Goal: Task Accomplishment & Management: Manage account settings

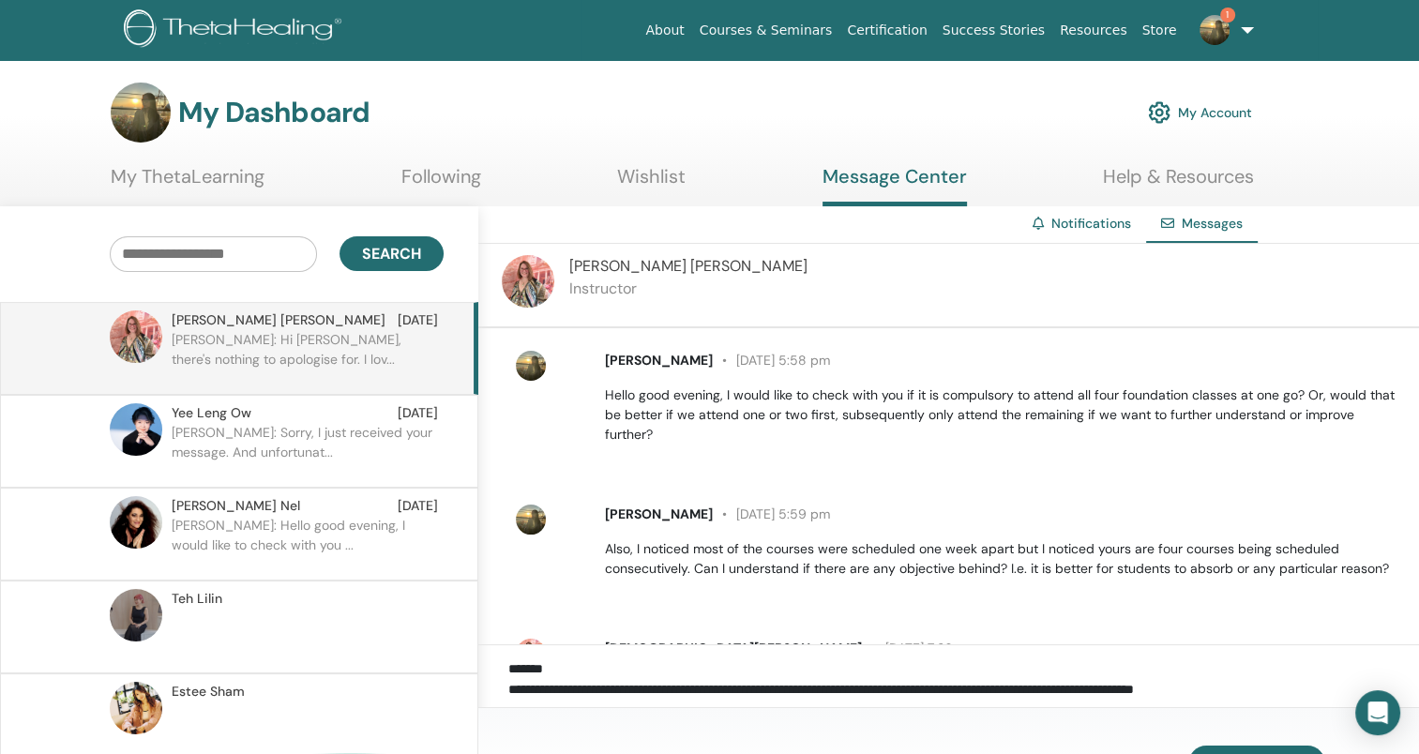
scroll to position [1134, 0]
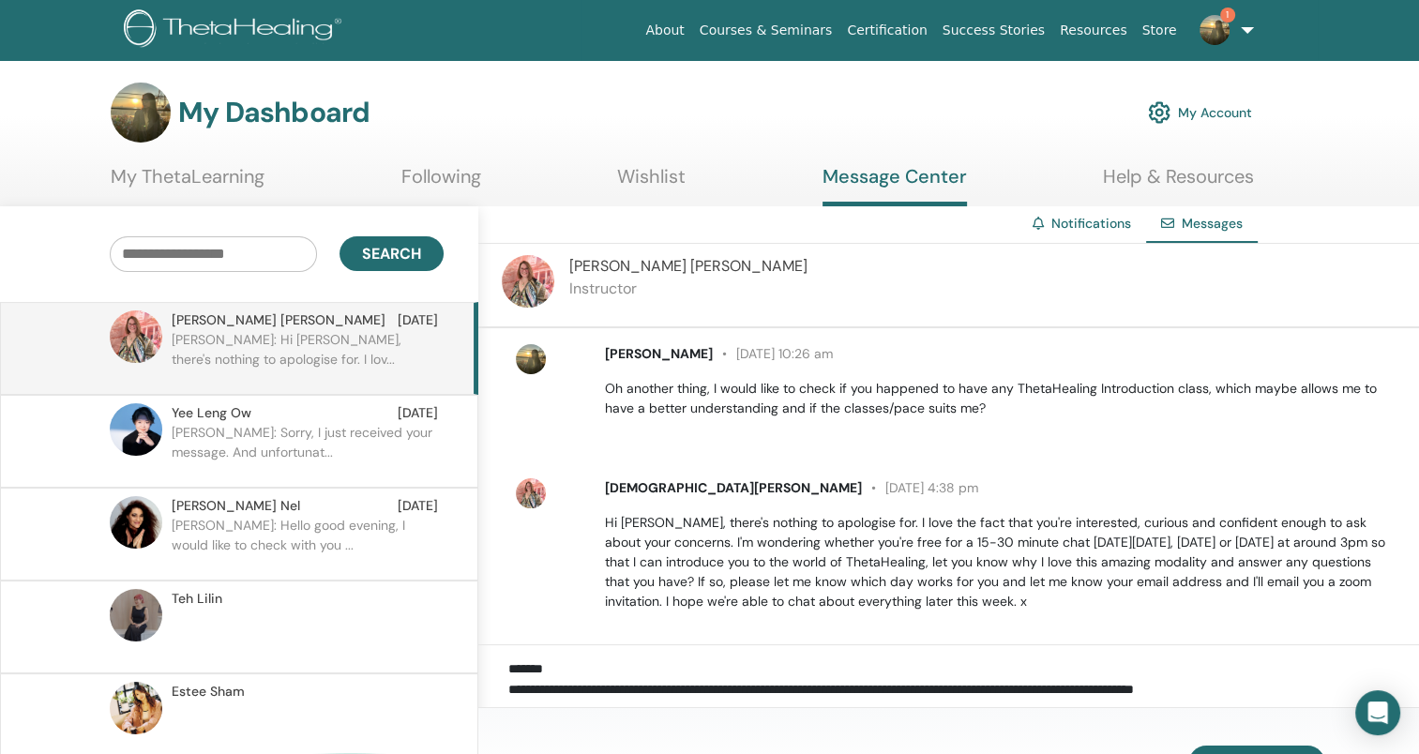
click at [862, 681] on textarea "**********" at bounding box center [963, 682] width 911 height 49
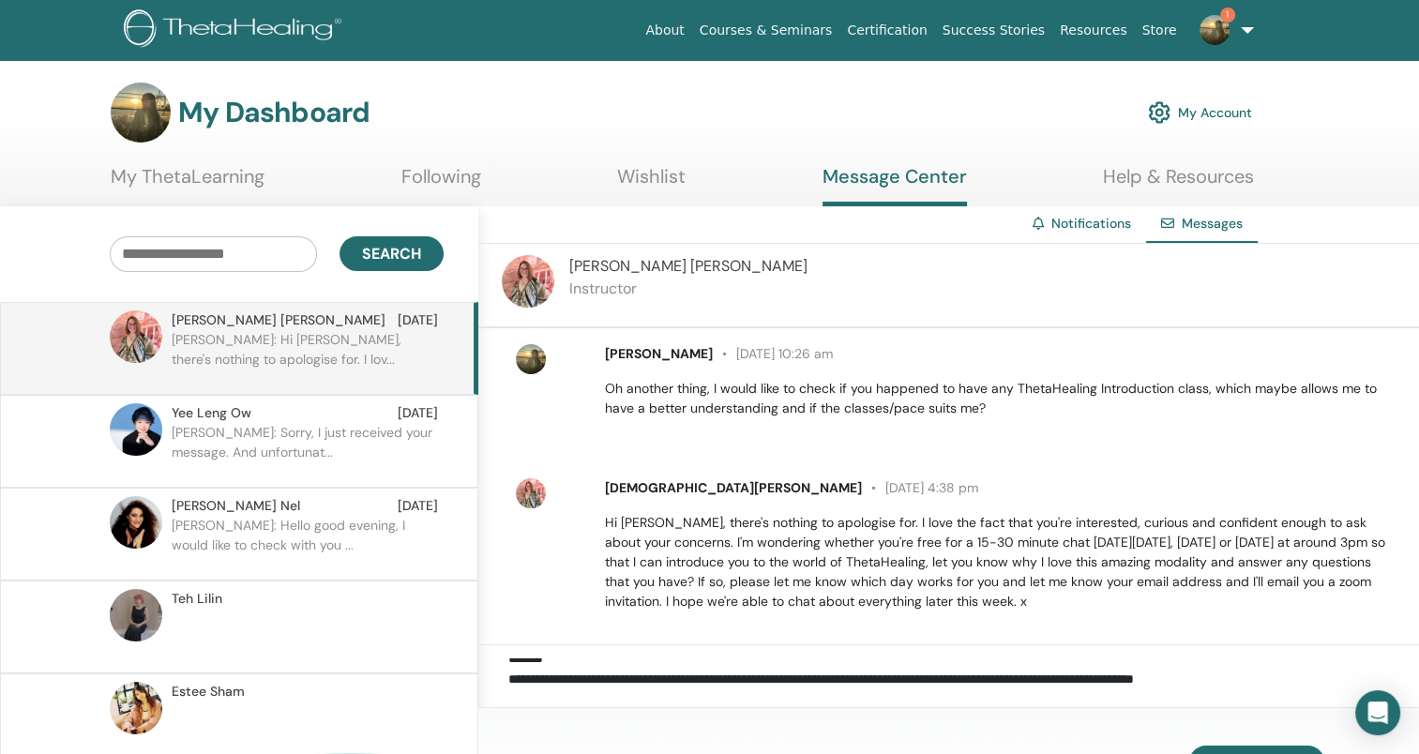
scroll to position [0, 0]
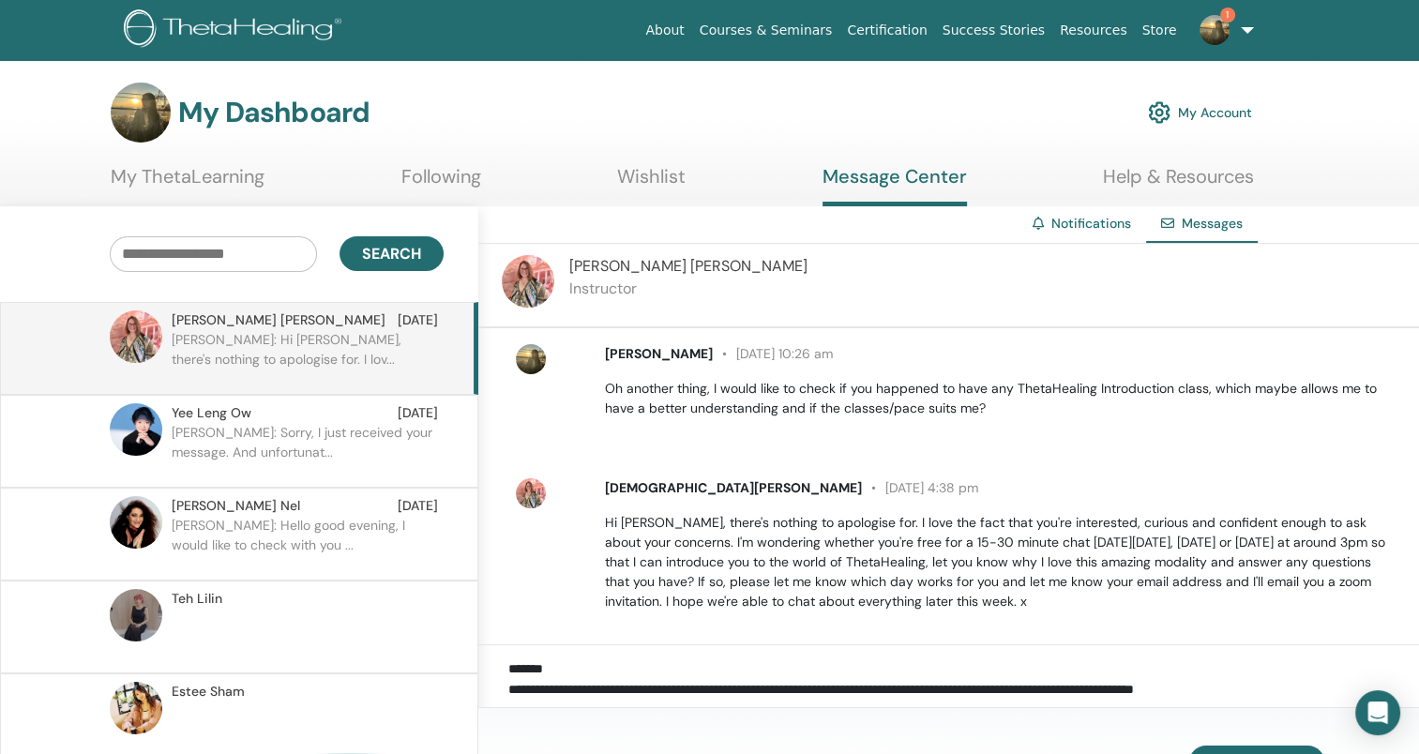
click at [1216, 683] on textarea "**********" at bounding box center [963, 682] width 911 height 49
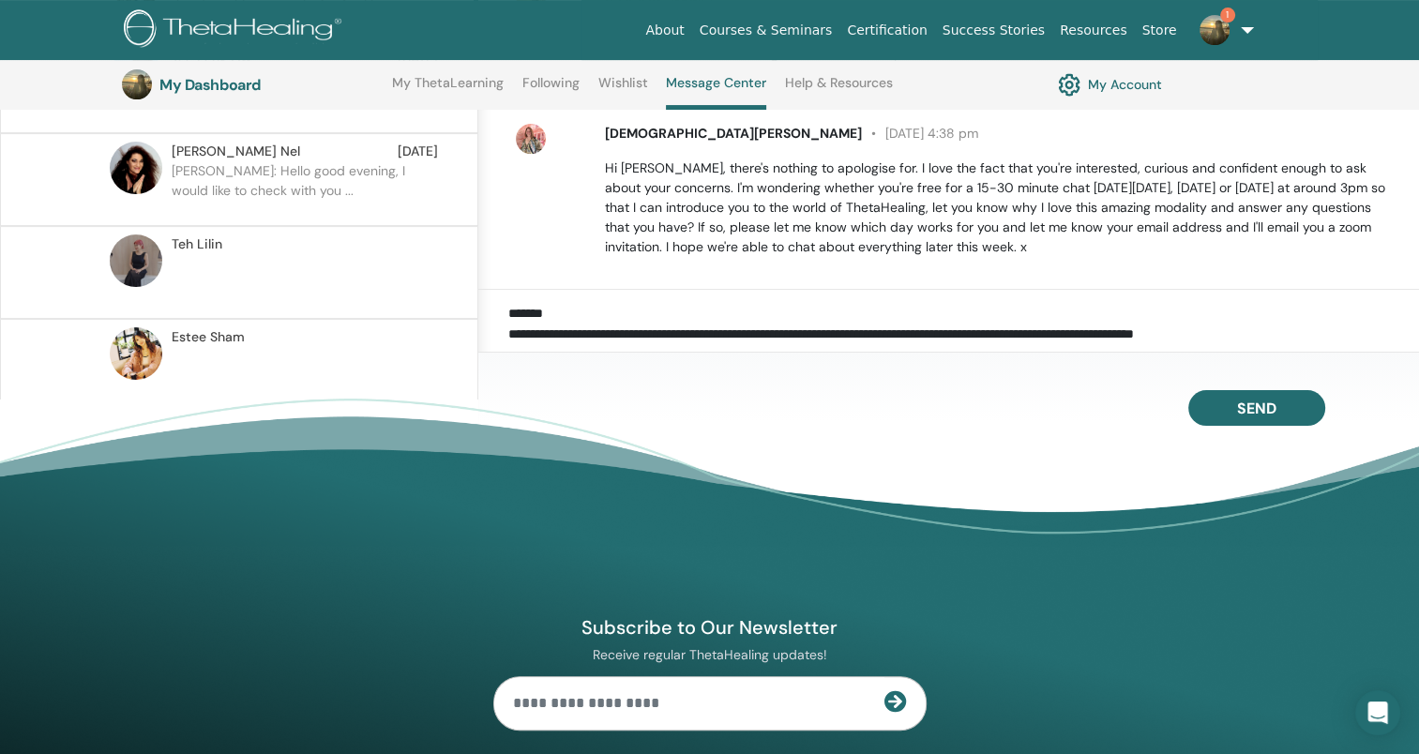
scroll to position [518, 0]
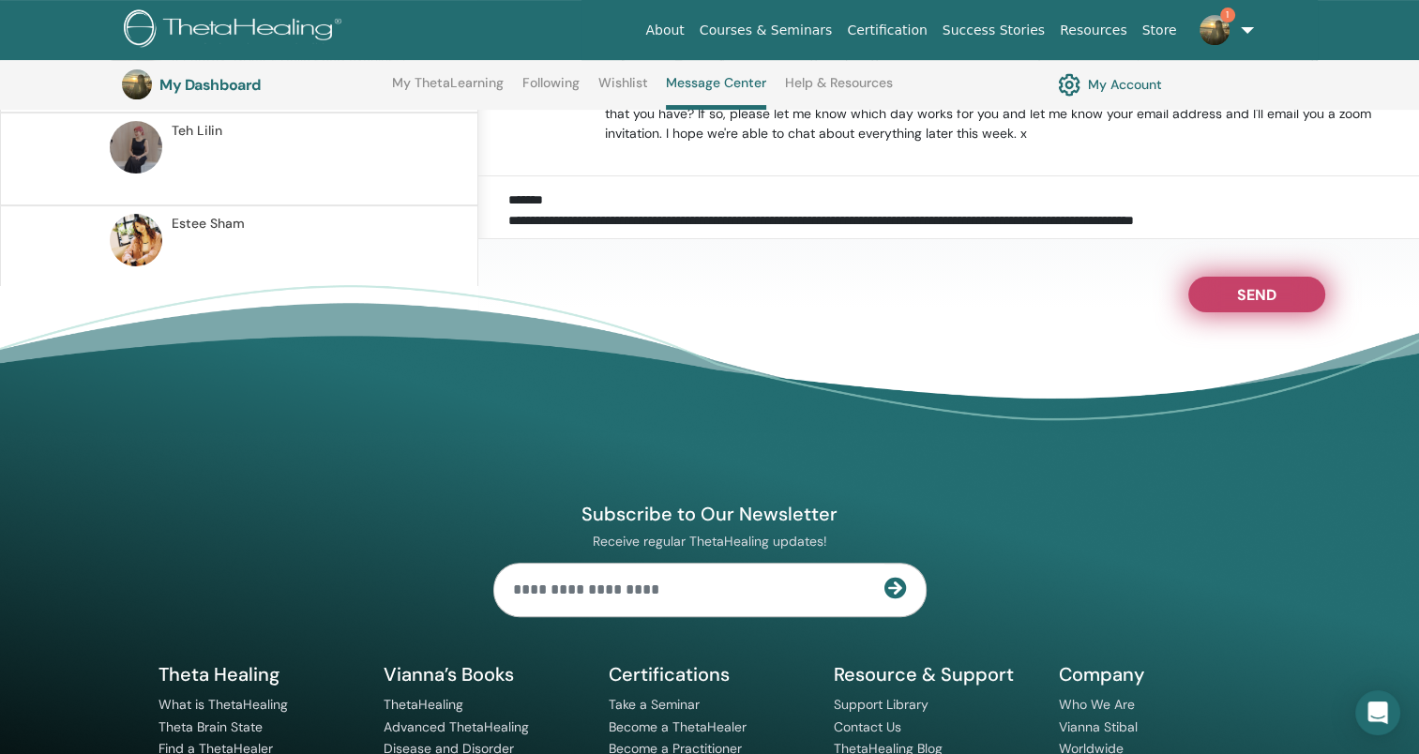
click at [1257, 298] on span "Send" at bounding box center [1256, 291] width 39 height 13
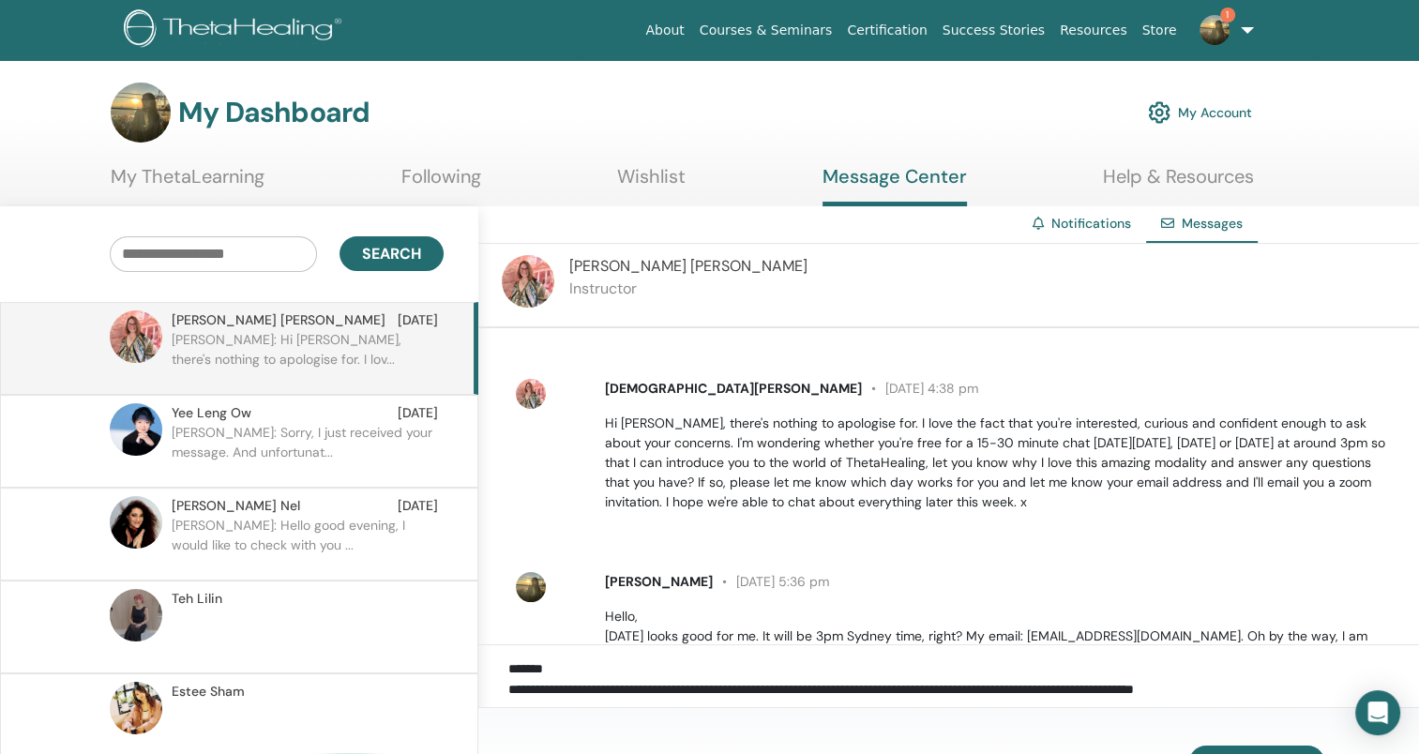
scroll to position [0, 0]
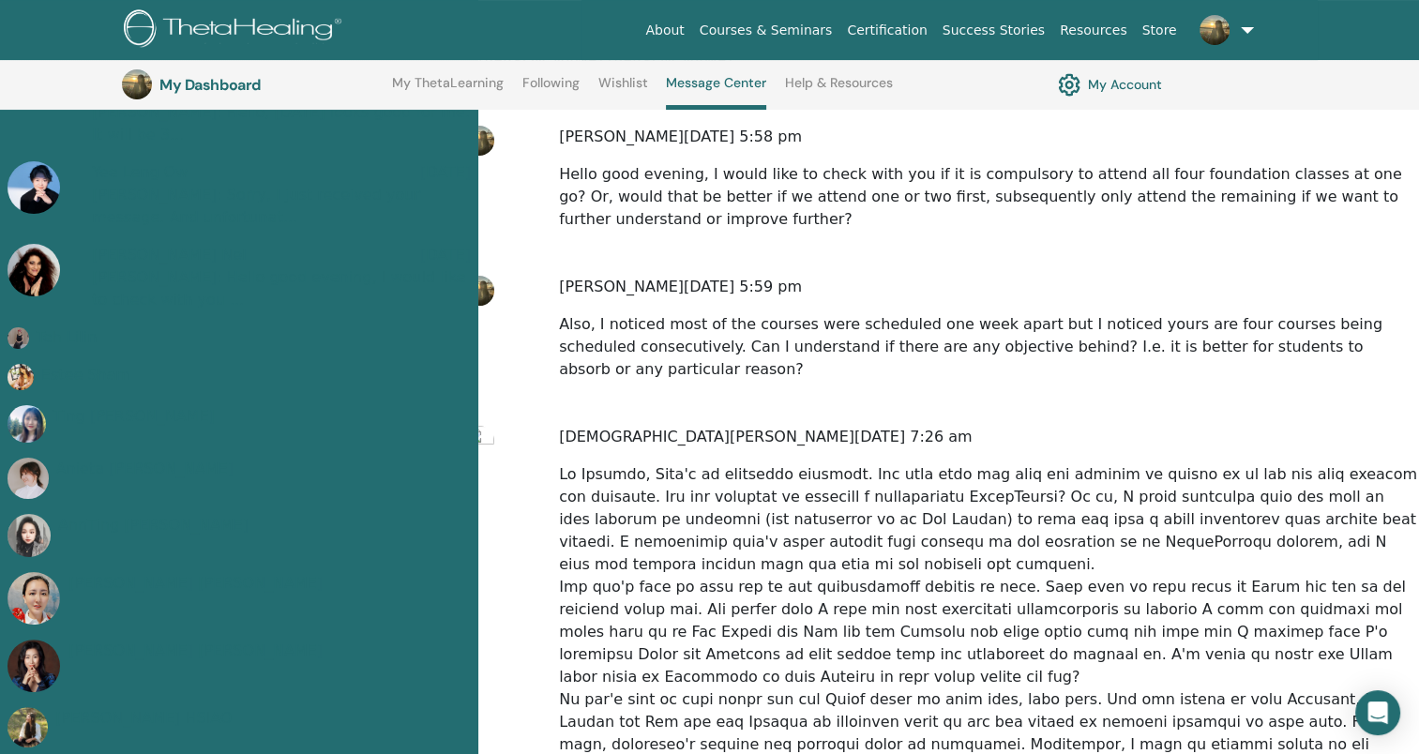
scroll to position [236, 0]
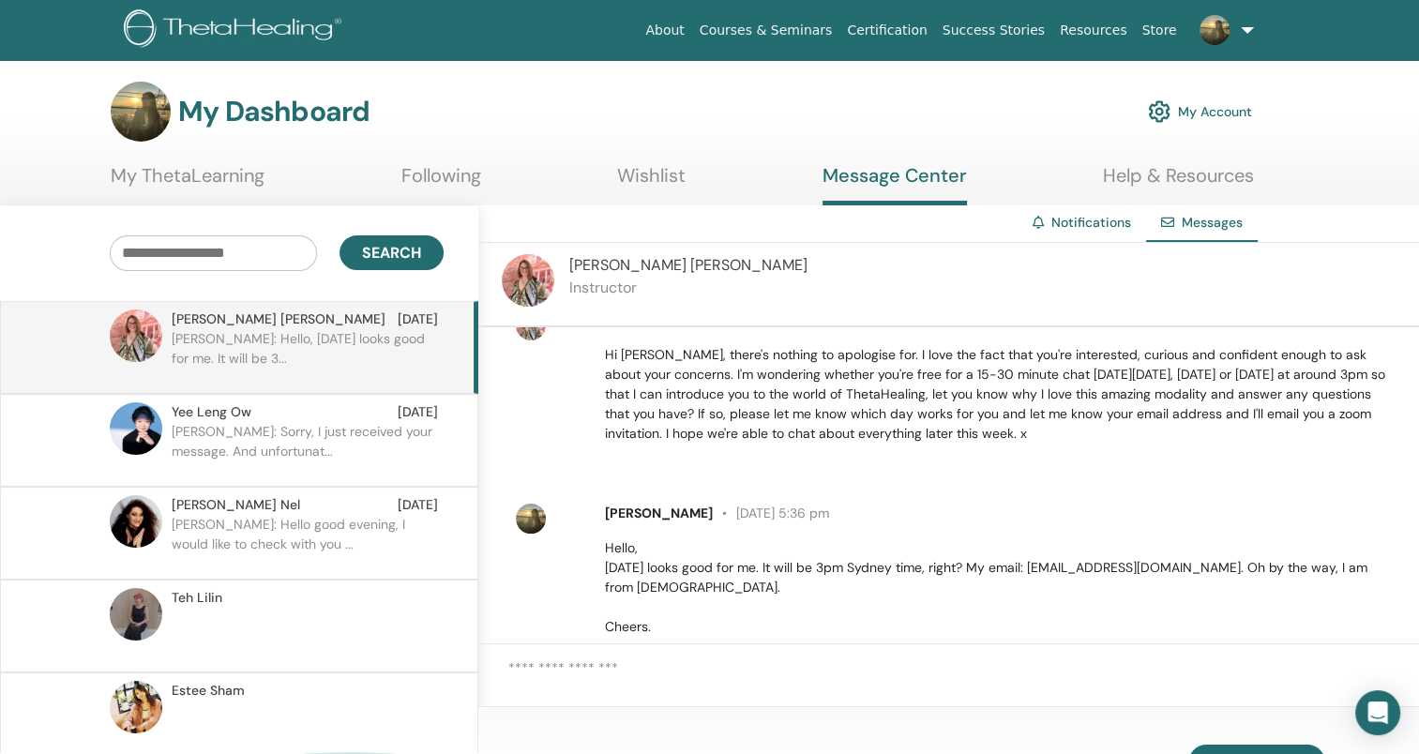
scroll to position [1327, 0]
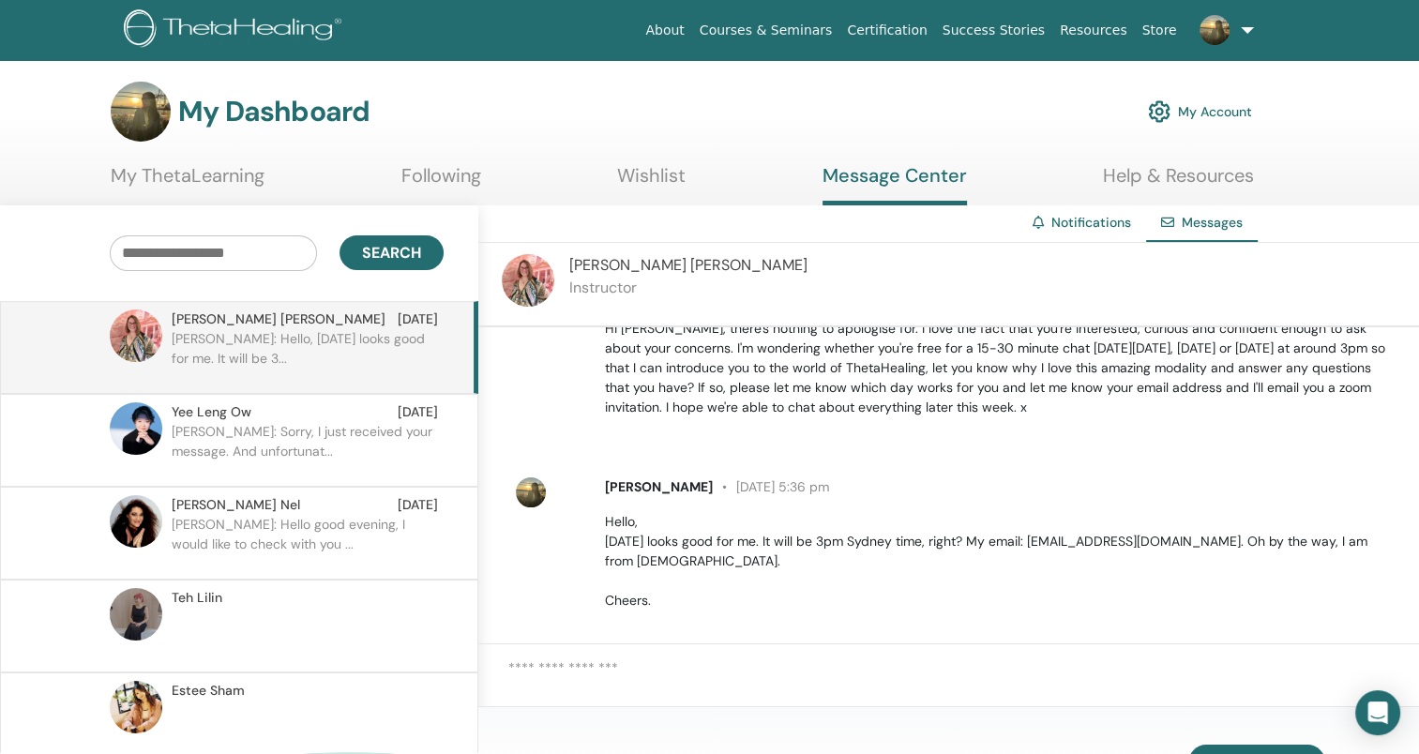
click at [420, 169] on link "Following" at bounding box center [441, 182] width 80 height 37
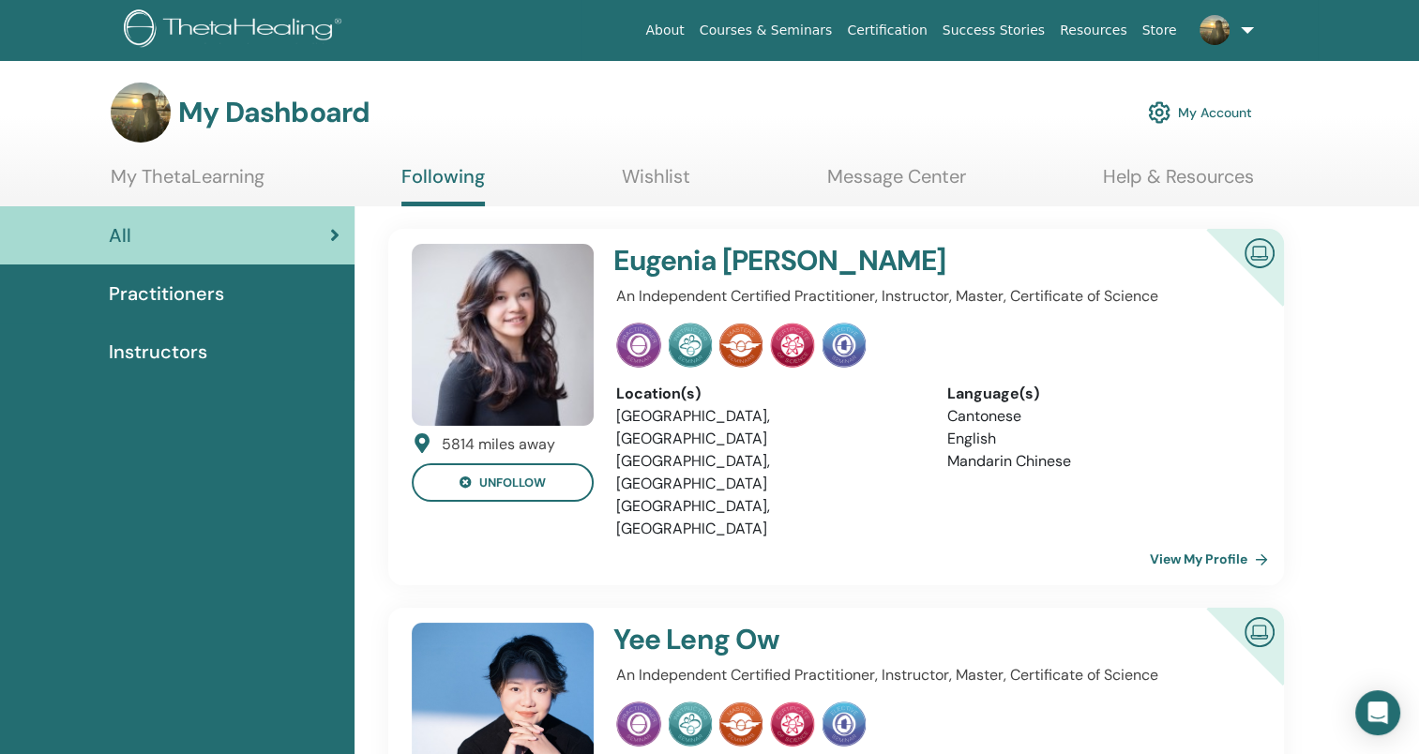
click at [651, 174] on link "Wishlist" at bounding box center [656, 183] width 68 height 37
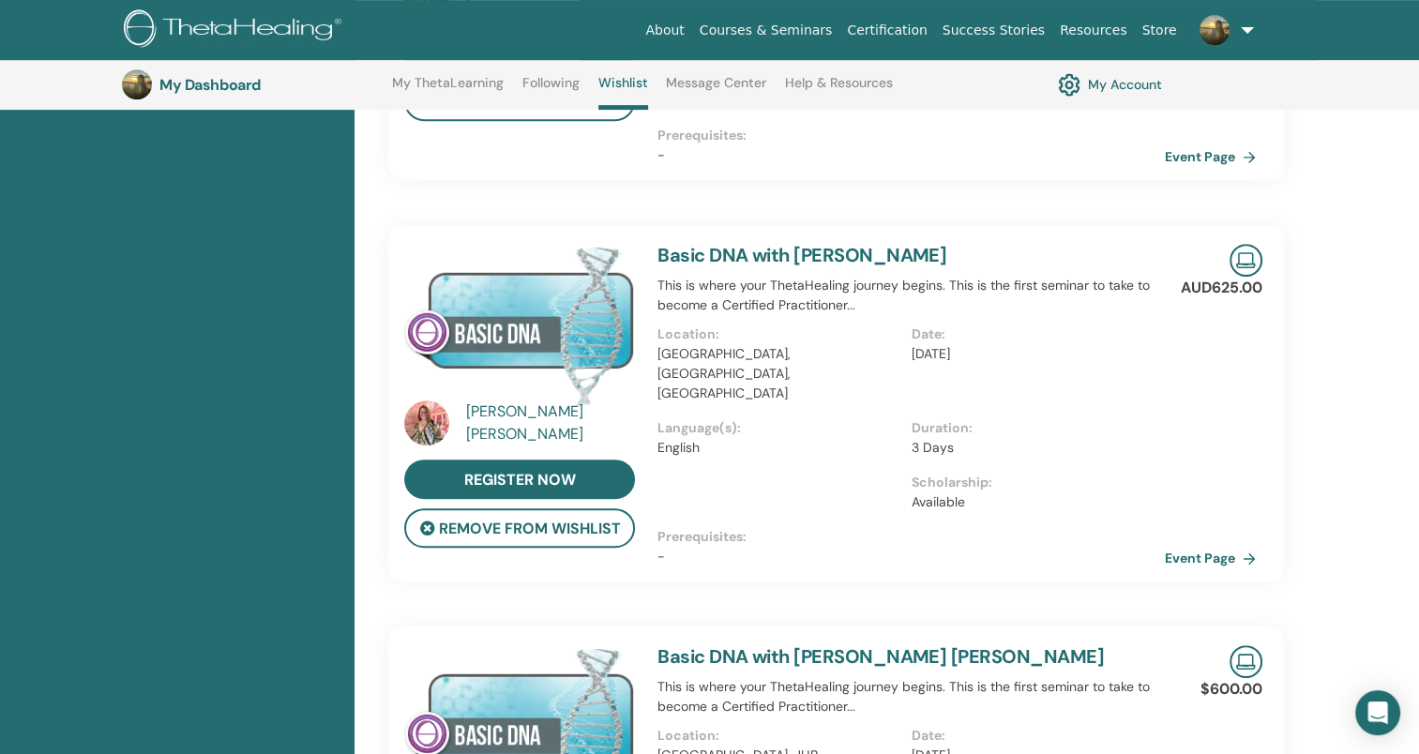
scroll to position [799, 0]
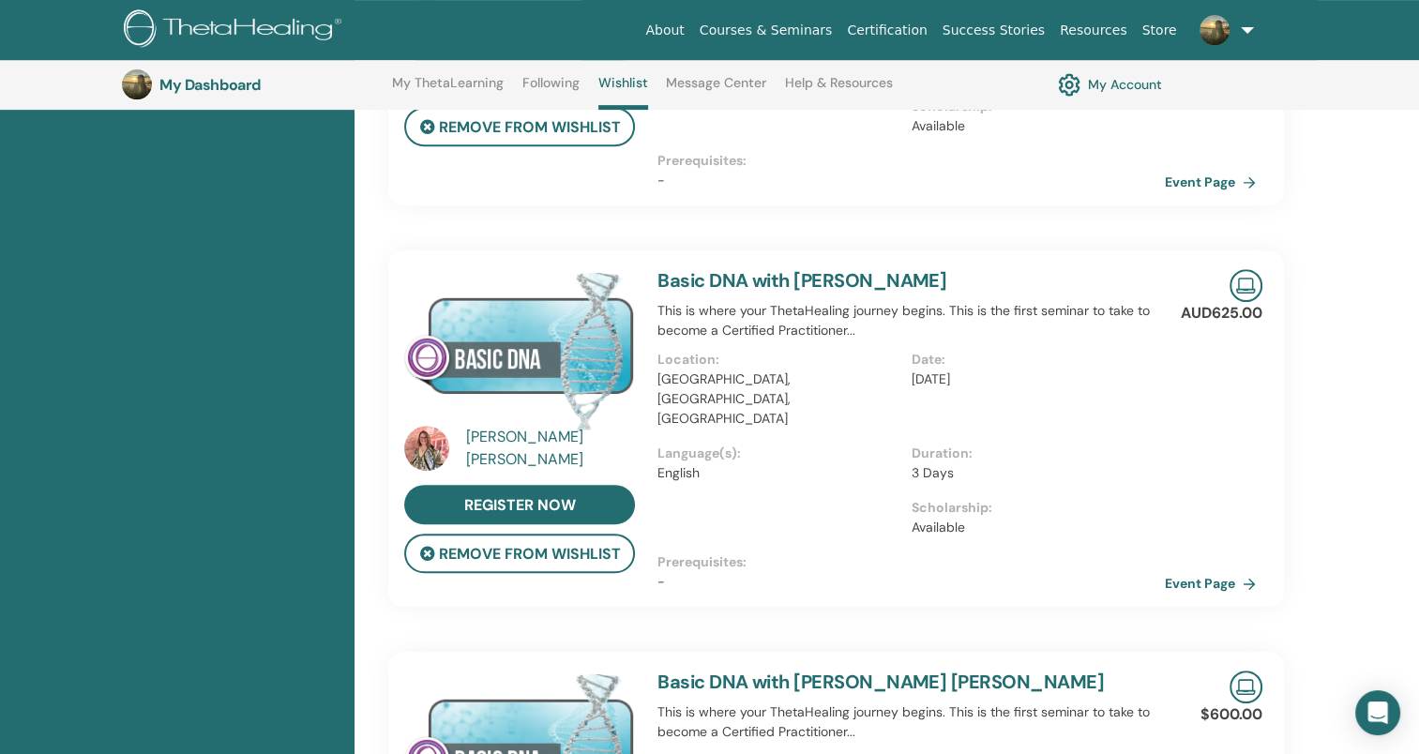
click at [698, 89] on link "Message Center" at bounding box center [716, 90] width 100 height 30
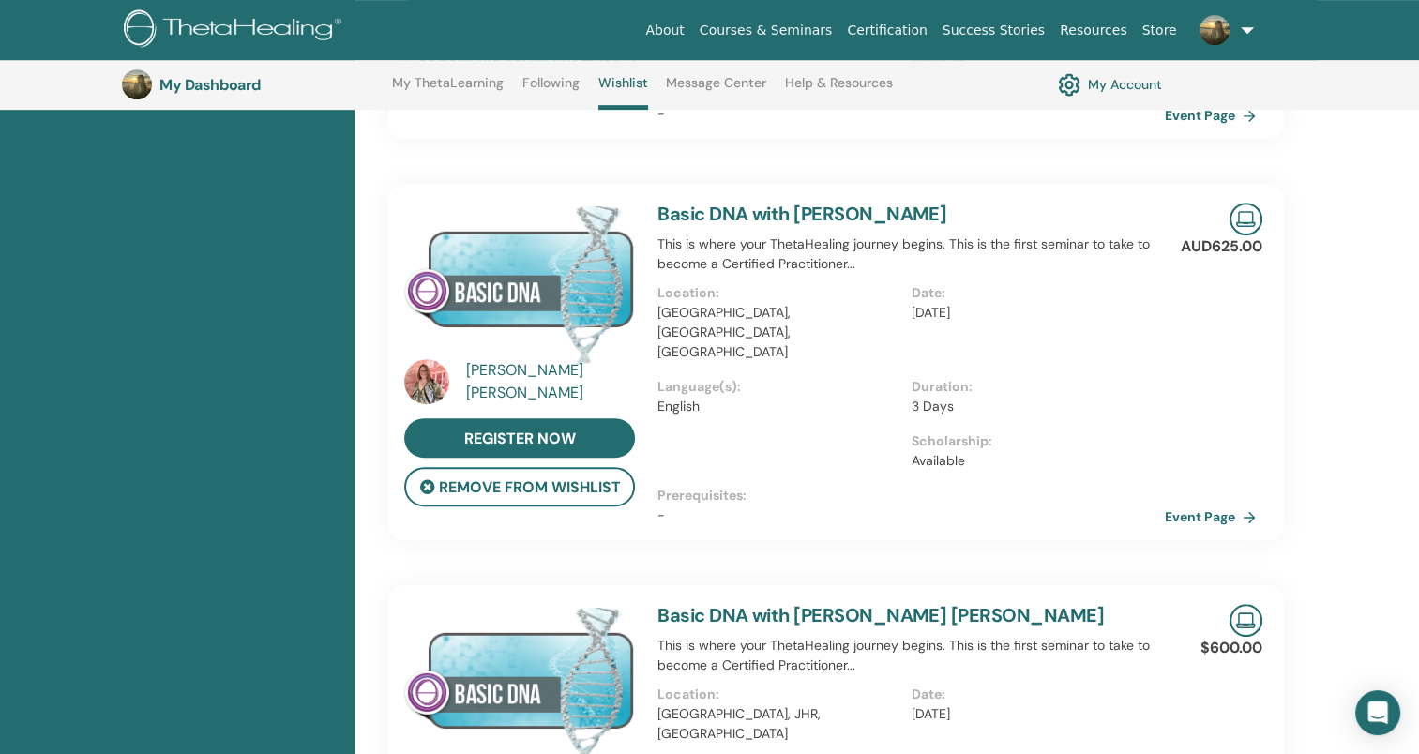
scroll to position [799, 0]
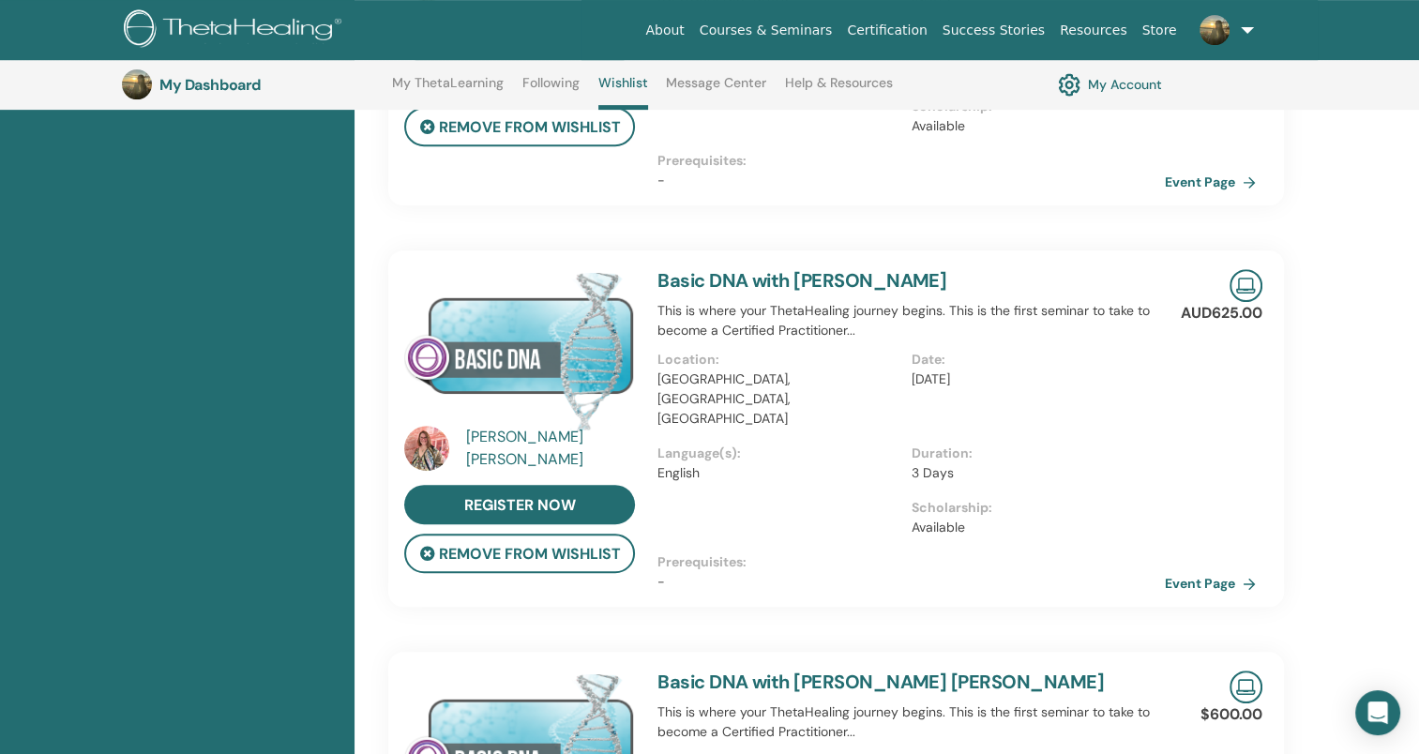
click at [780, 268] on link "Basic DNA with [PERSON_NAME]" at bounding box center [802, 280] width 289 height 24
click at [1198, 569] on link "Event Page" at bounding box center [1217, 583] width 98 height 28
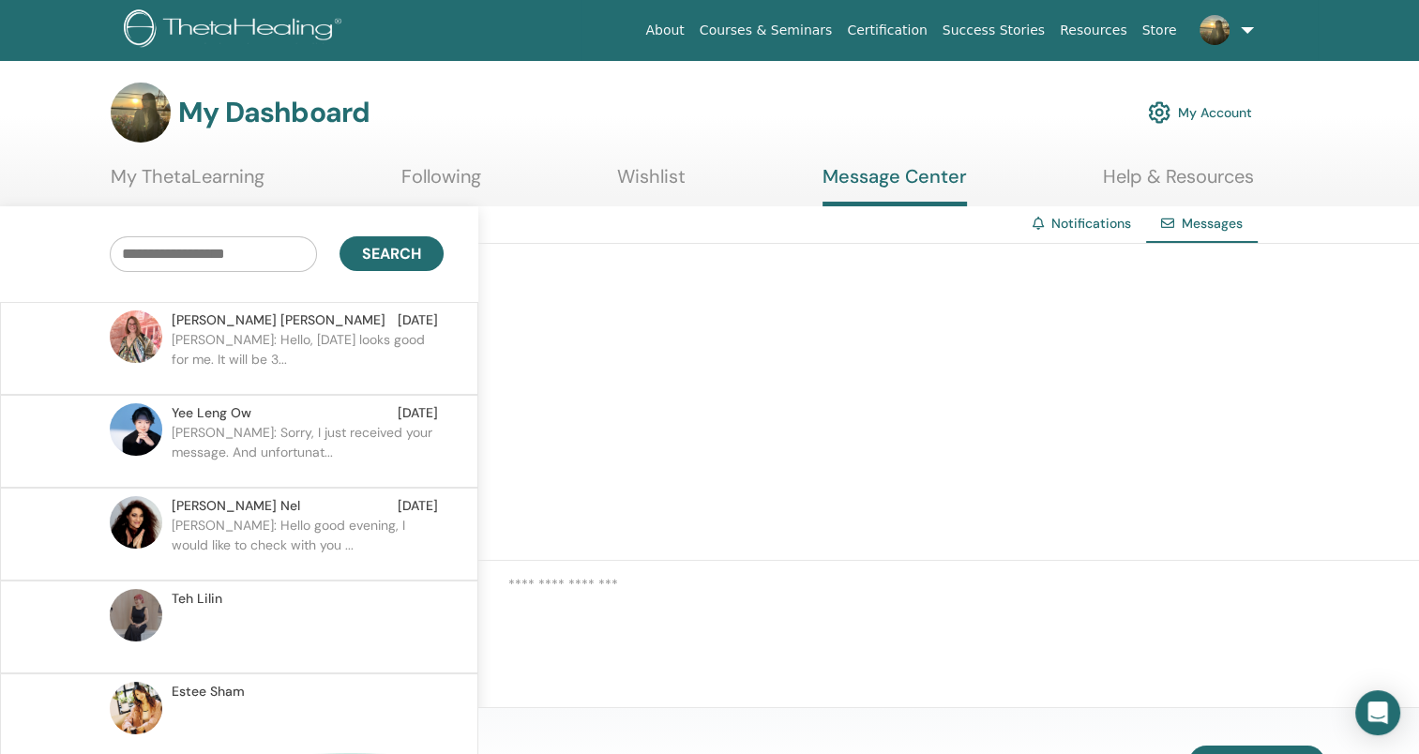
click at [1048, 219] on div "Notifications" at bounding box center [1082, 223] width 128 height 35
click at [1079, 221] on link "Notifications" at bounding box center [1091, 223] width 80 height 17
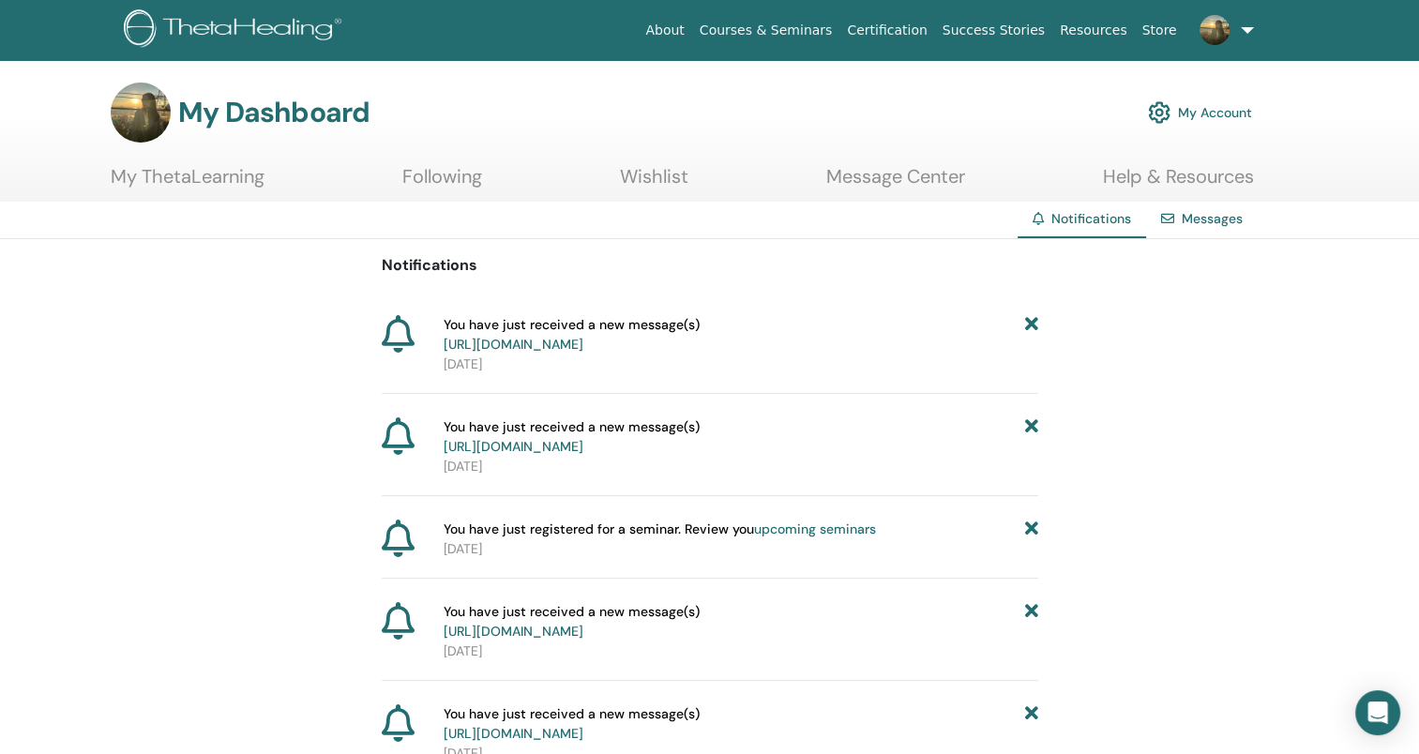
click at [240, 450] on div "Notifications You have just received a new message(s) https://member.thetaheali…" at bounding box center [709, 613] width 1419 height 748
click at [197, 174] on link "My ThetaLearning" at bounding box center [188, 183] width 154 height 37
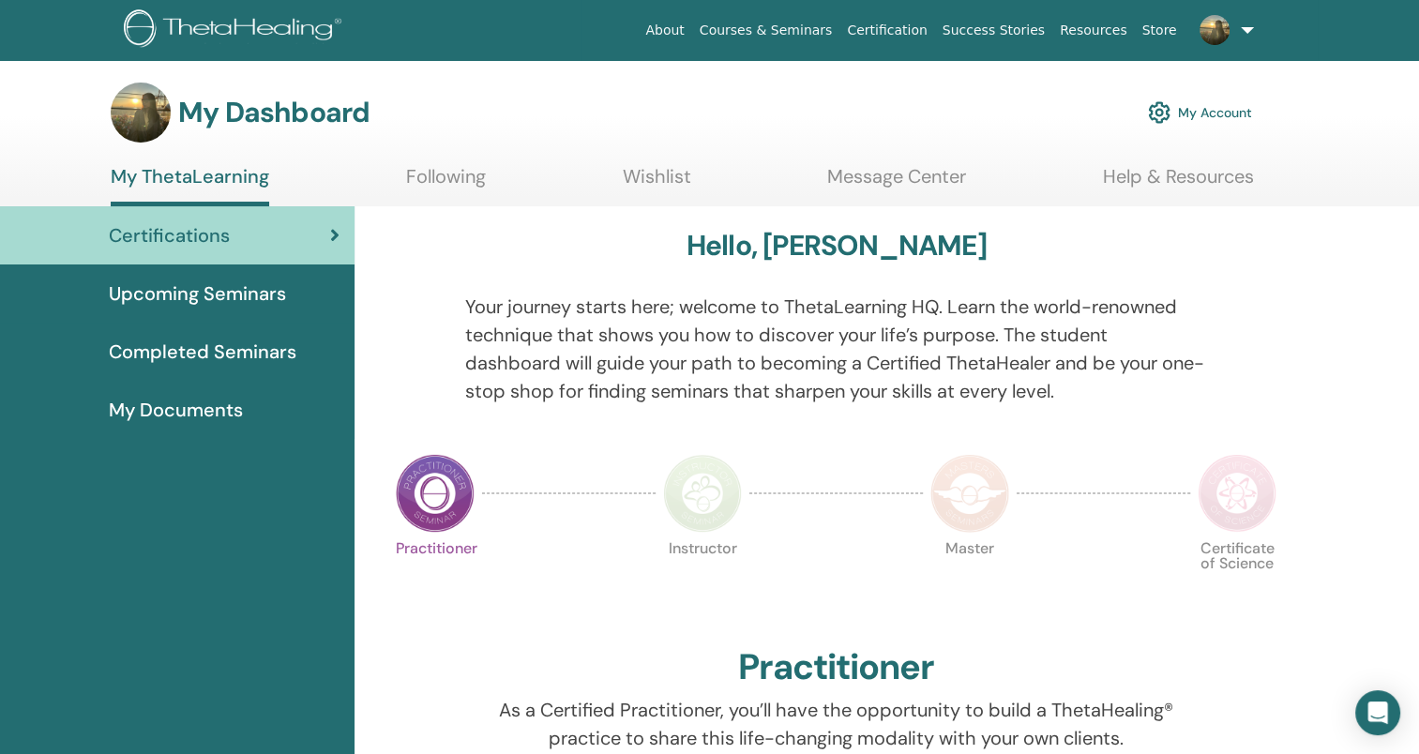
click at [240, 311] on link "Upcoming Seminars" at bounding box center [177, 294] width 355 height 58
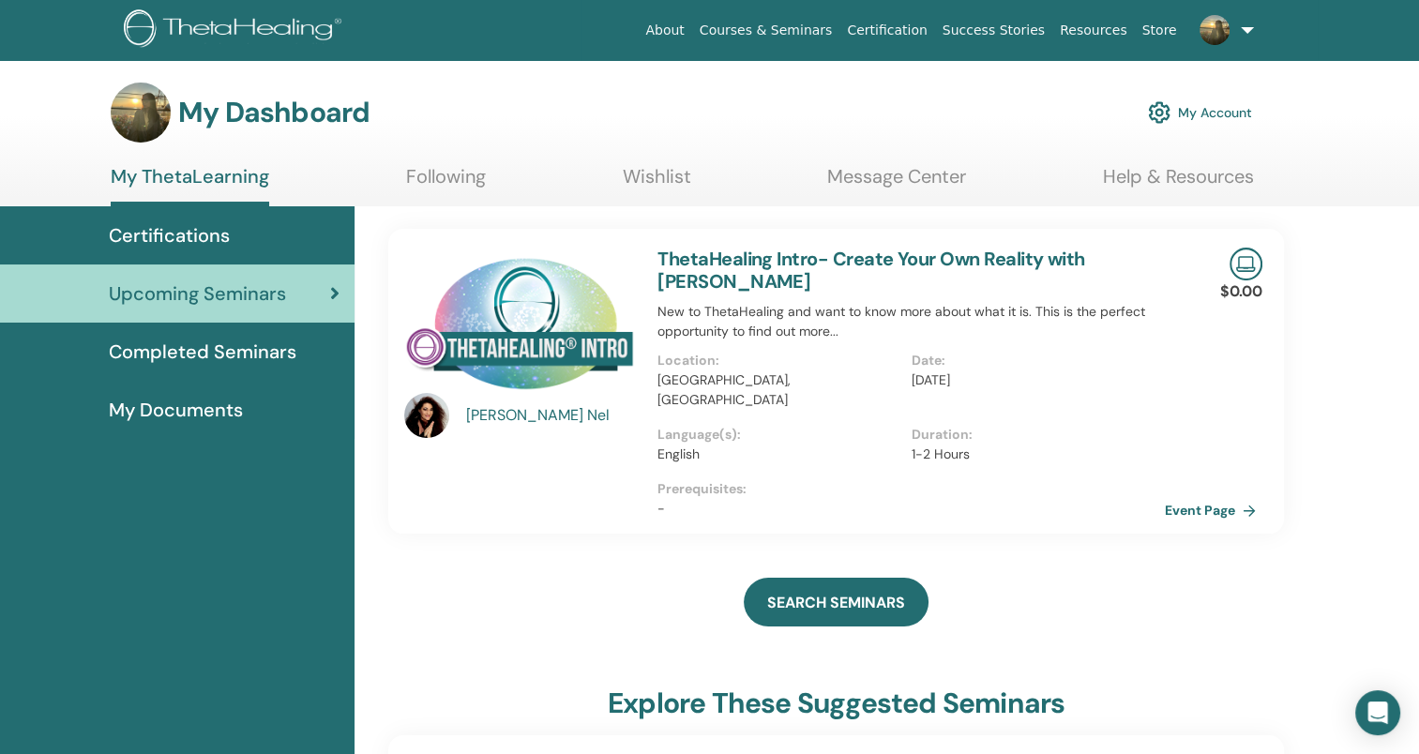
click at [194, 348] on span "Completed Seminars" at bounding box center [203, 352] width 188 height 28
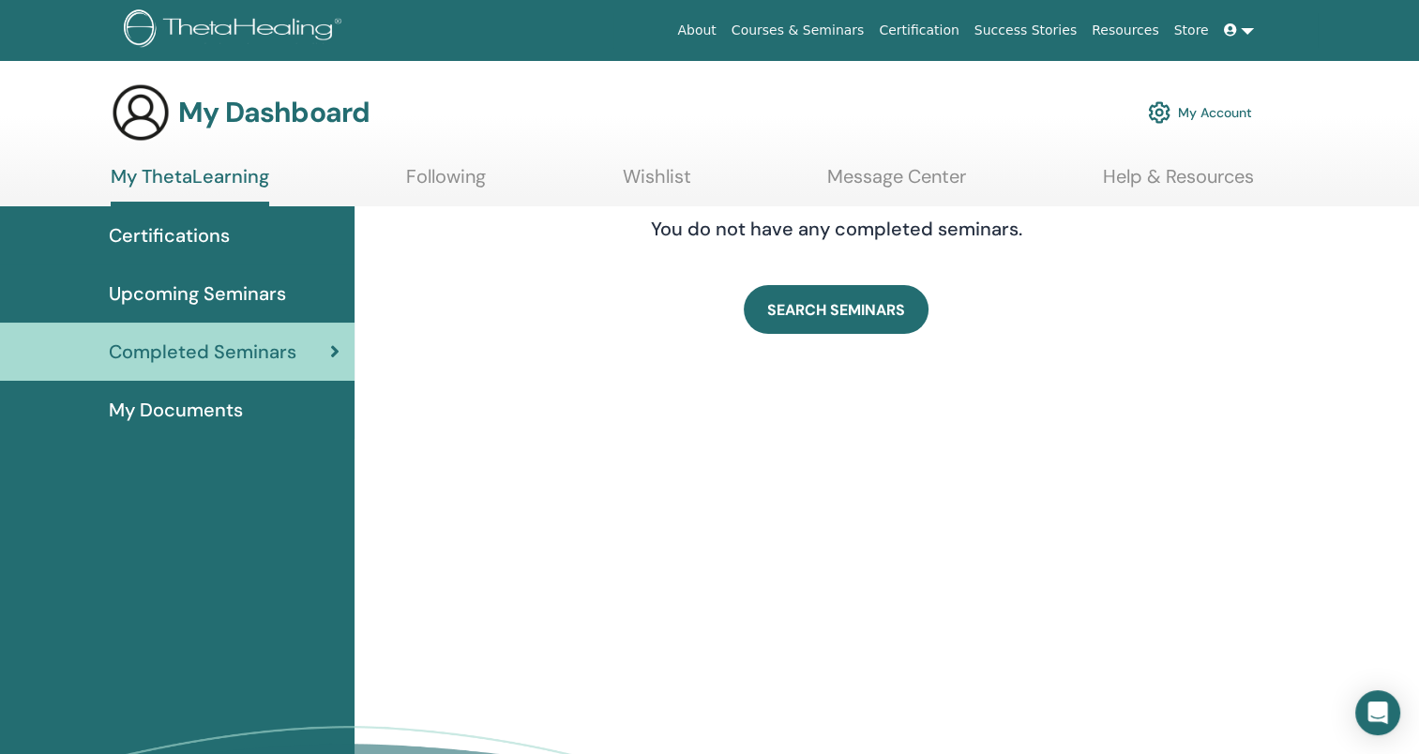
click at [195, 405] on span "My Documents" at bounding box center [176, 410] width 134 height 28
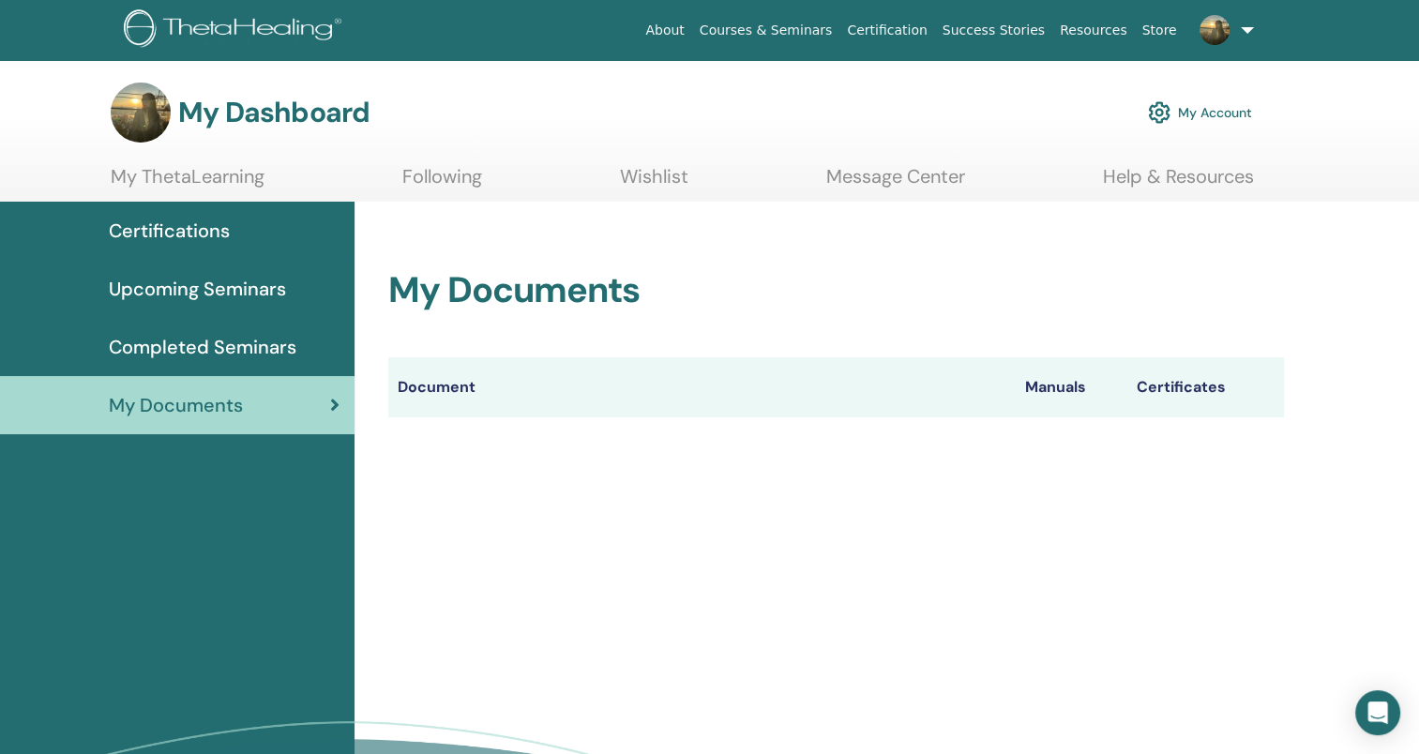
click at [1224, 27] on img at bounding box center [1215, 30] width 30 height 30
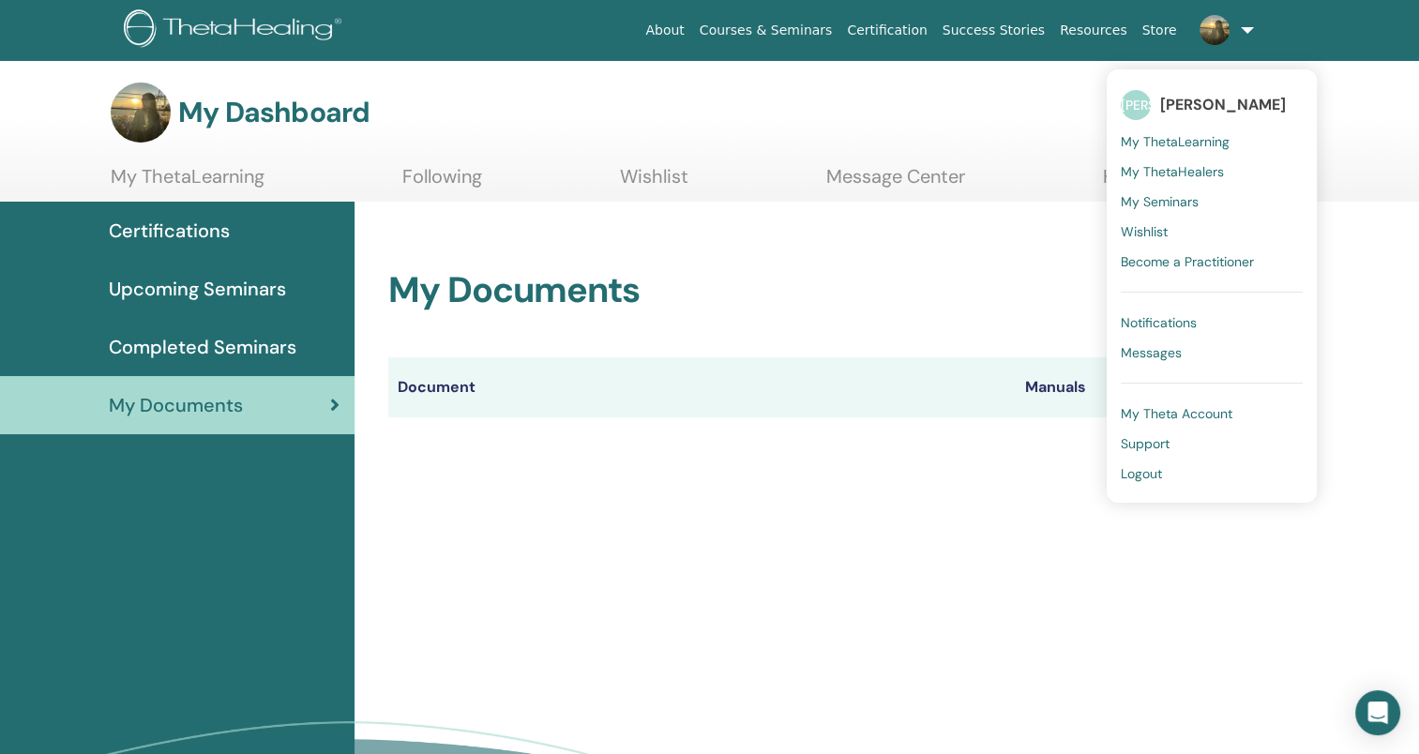
click at [1142, 463] on link "Logout" at bounding box center [1212, 474] width 182 height 30
